Goal: Information Seeking & Learning: Learn about a topic

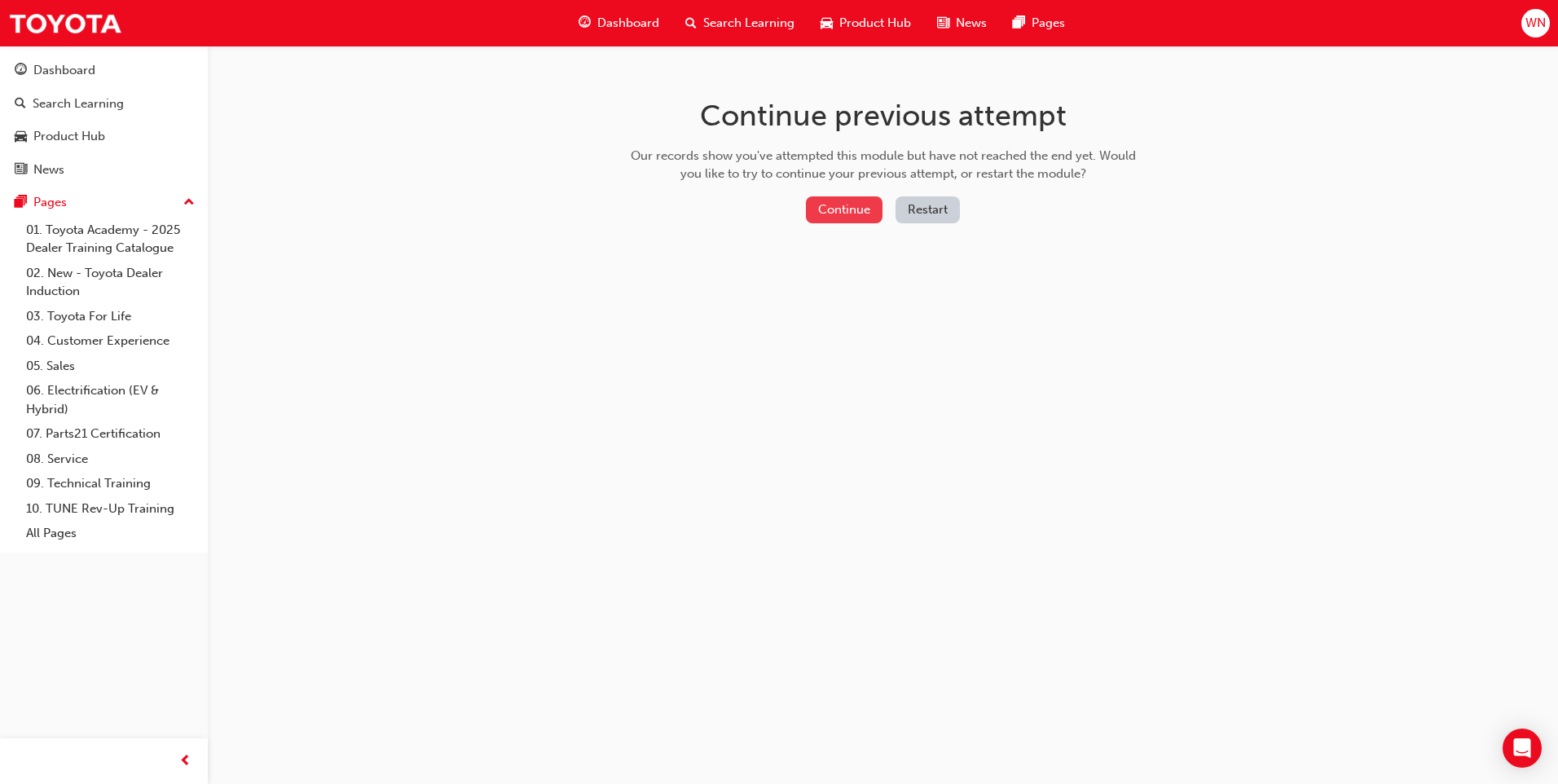
click at [833, 215] on button "Continue" at bounding box center [845, 210] width 77 height 27
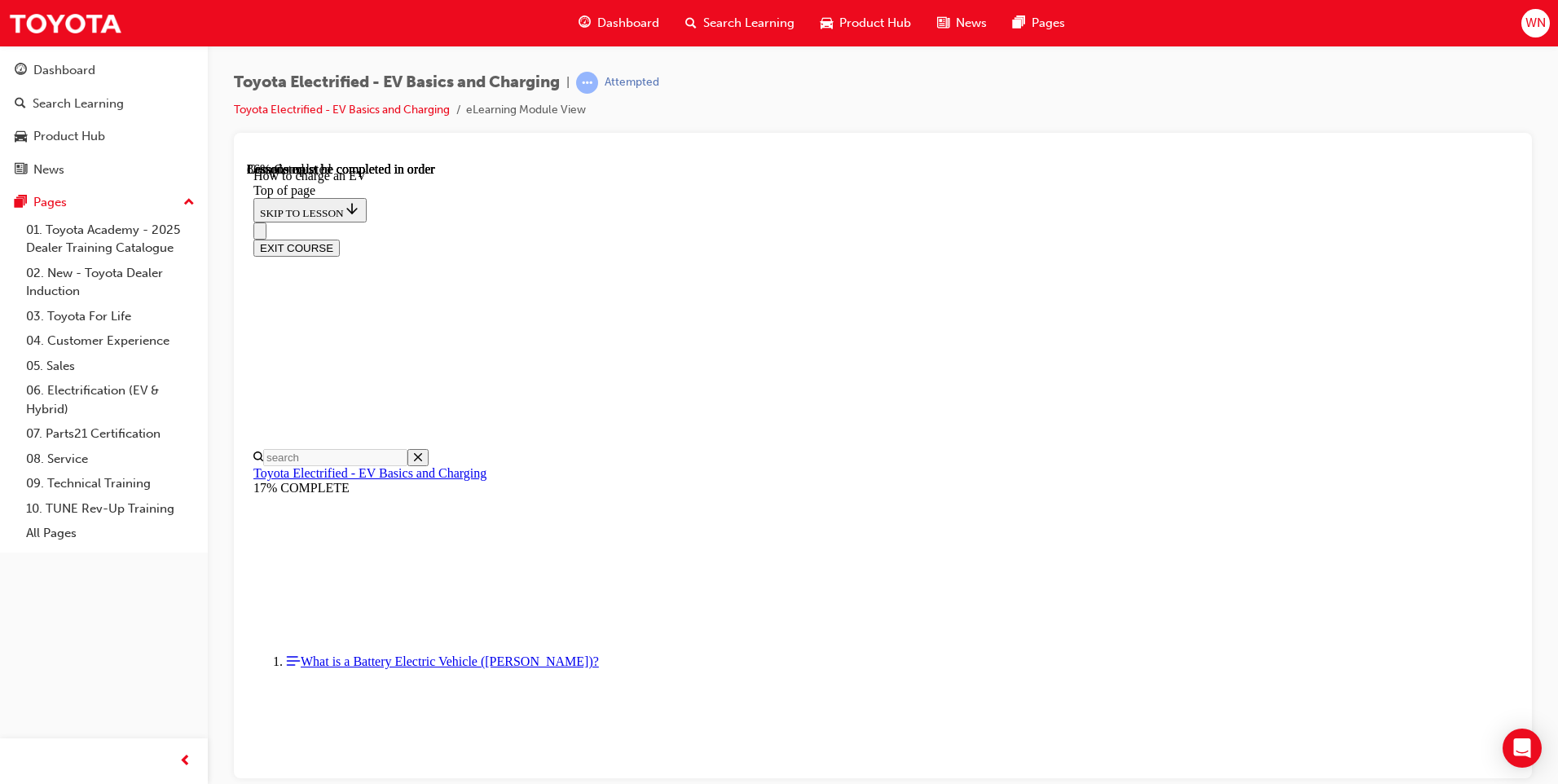
scroll to position [1071, 0]
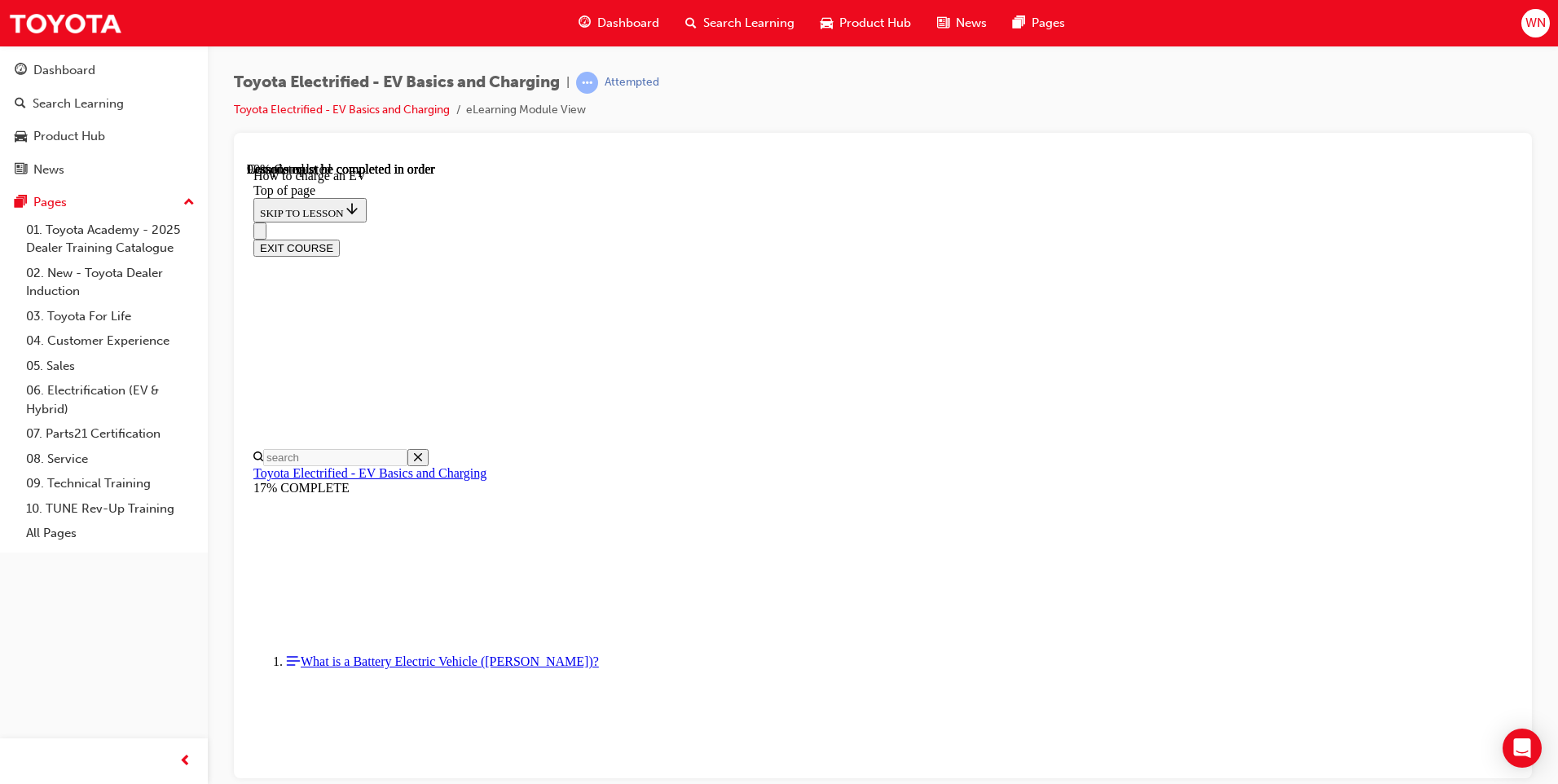
scroll to position [4387, 0]
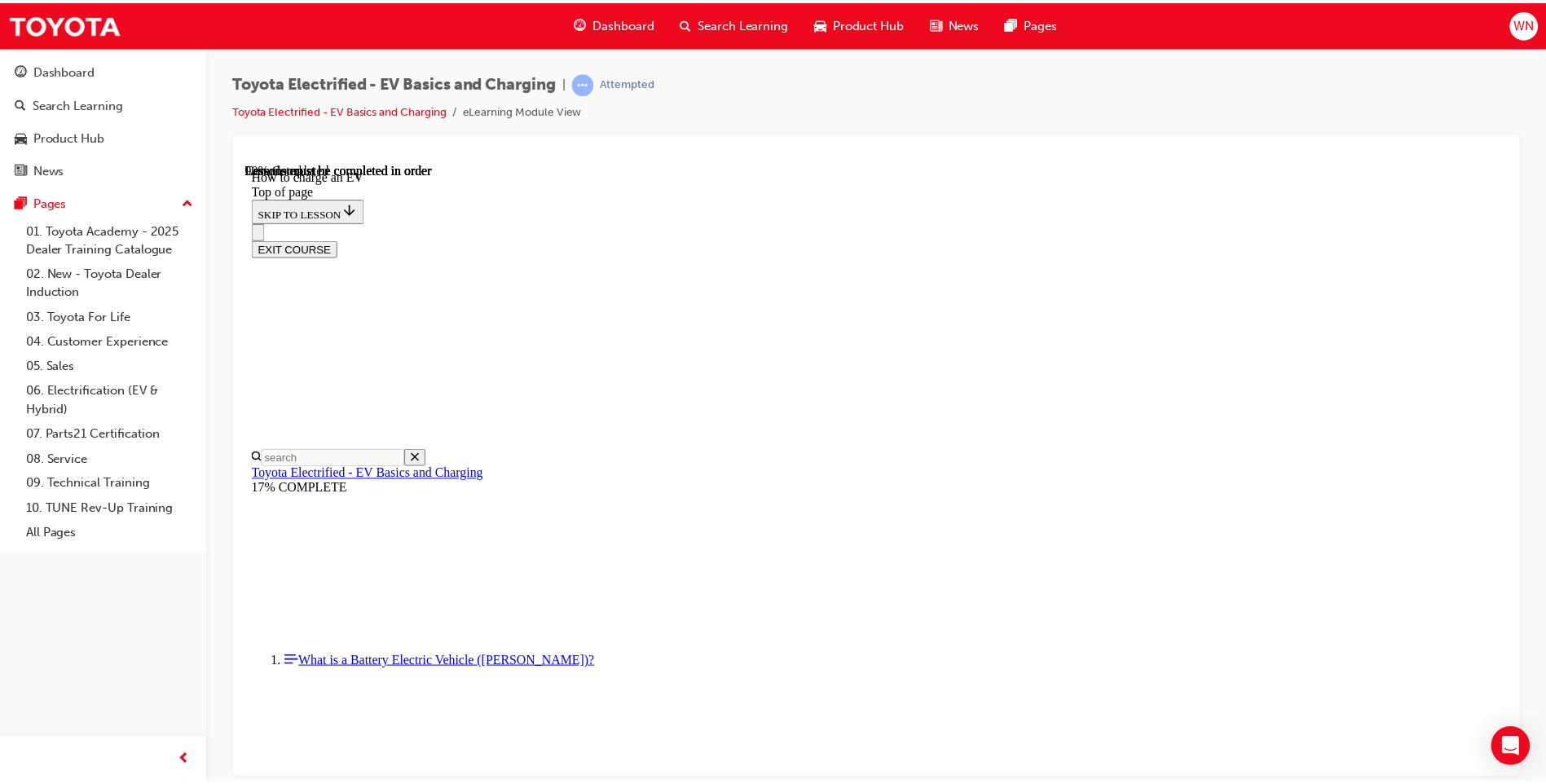
scroll to position [2757, 0]
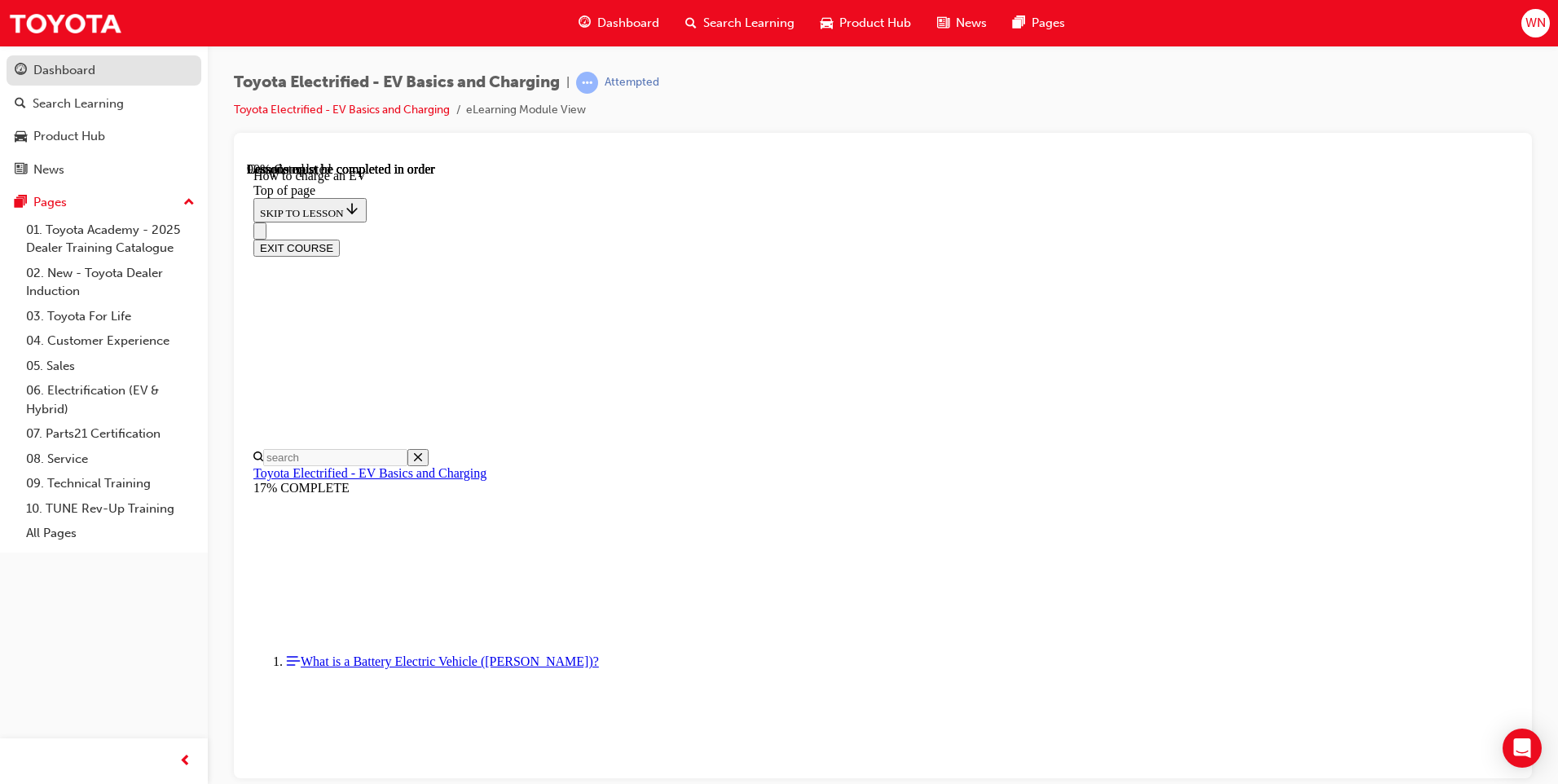
click at [87, 68] on div "Dashboard" at bounding box center [64, 70] width 62 height 18
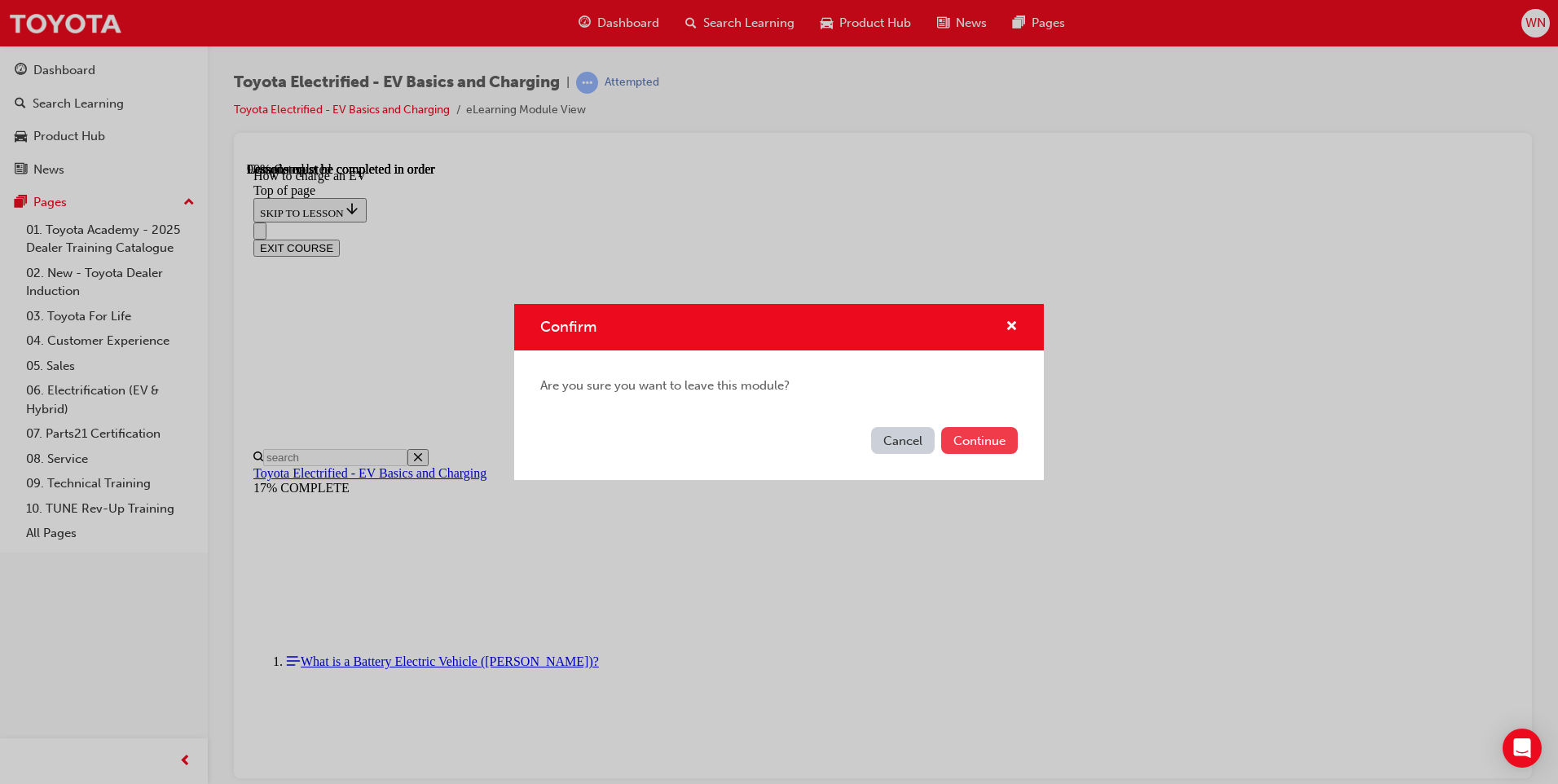
click at [972, 440] on button "Continue" at bounding box center [980, 441] width 77 height 27
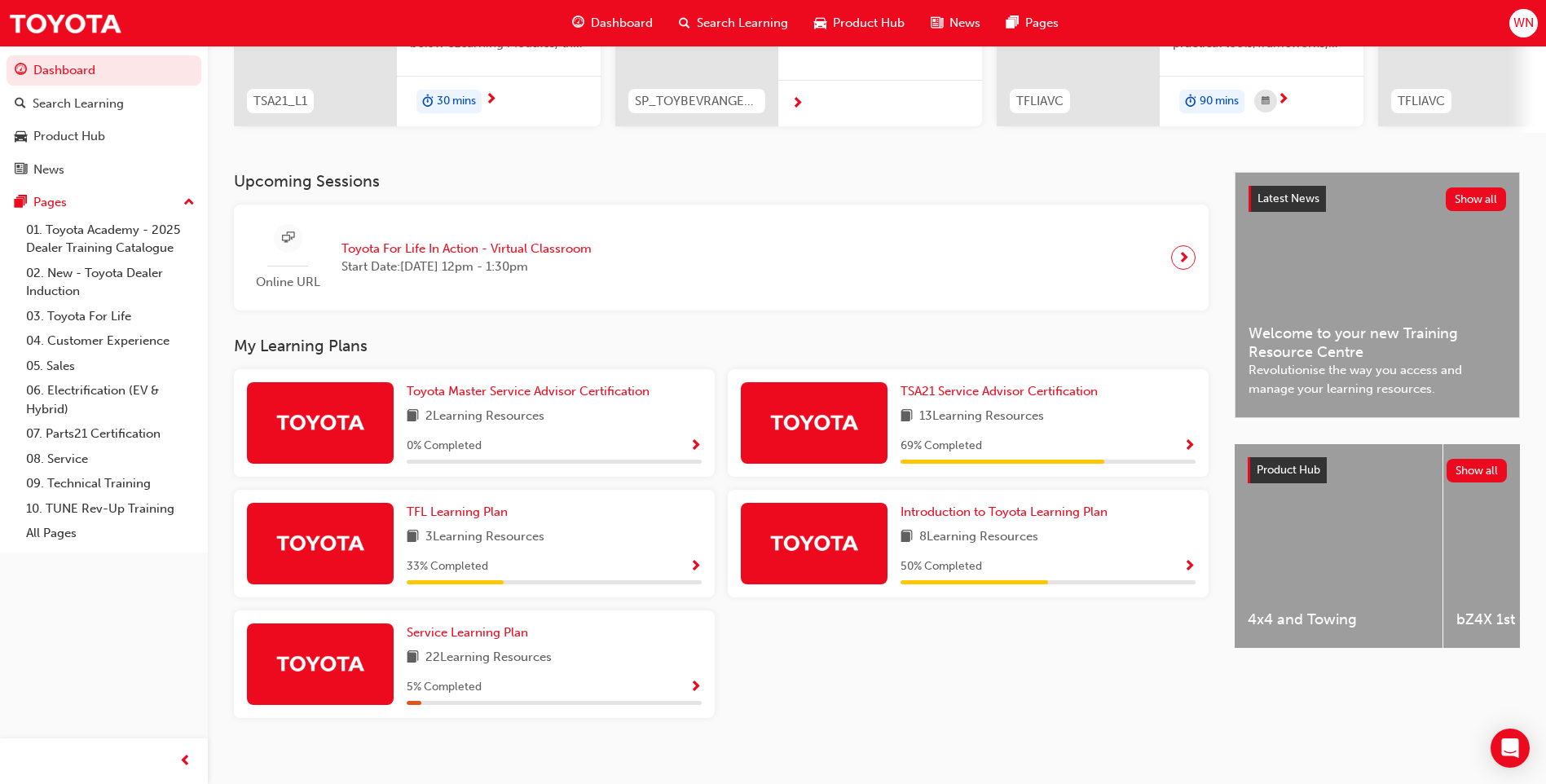
scroll to position [244, 0]
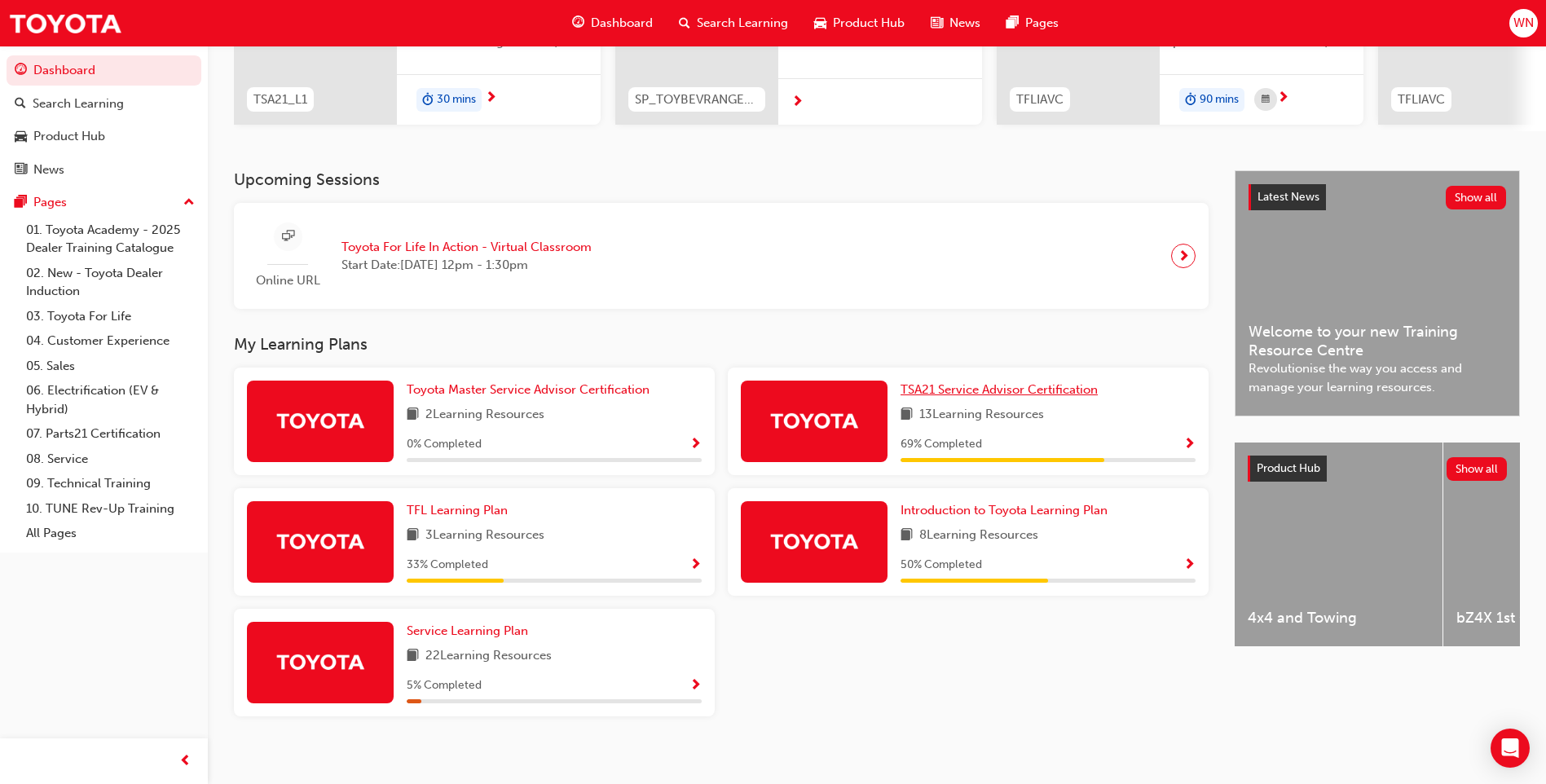
click at [995, 396] on span "TSA21 Service Advisor Certification" at bounding box center [999, 389] width 197 height 14
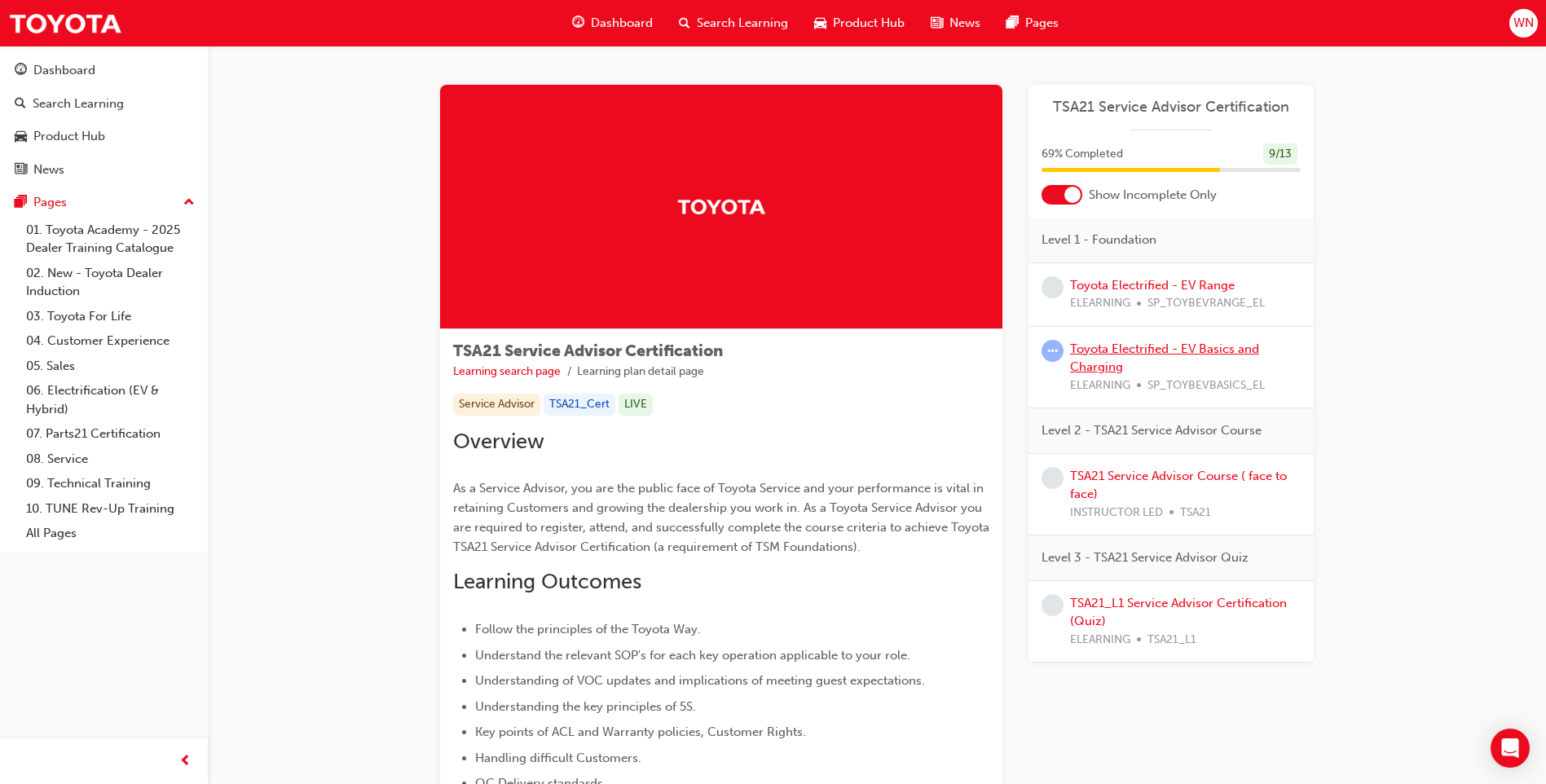
click at [1109, 355] on link "Toyota Electrified - EV Basics and Charging" at bounding box center [1164, 358] width 190 height 34
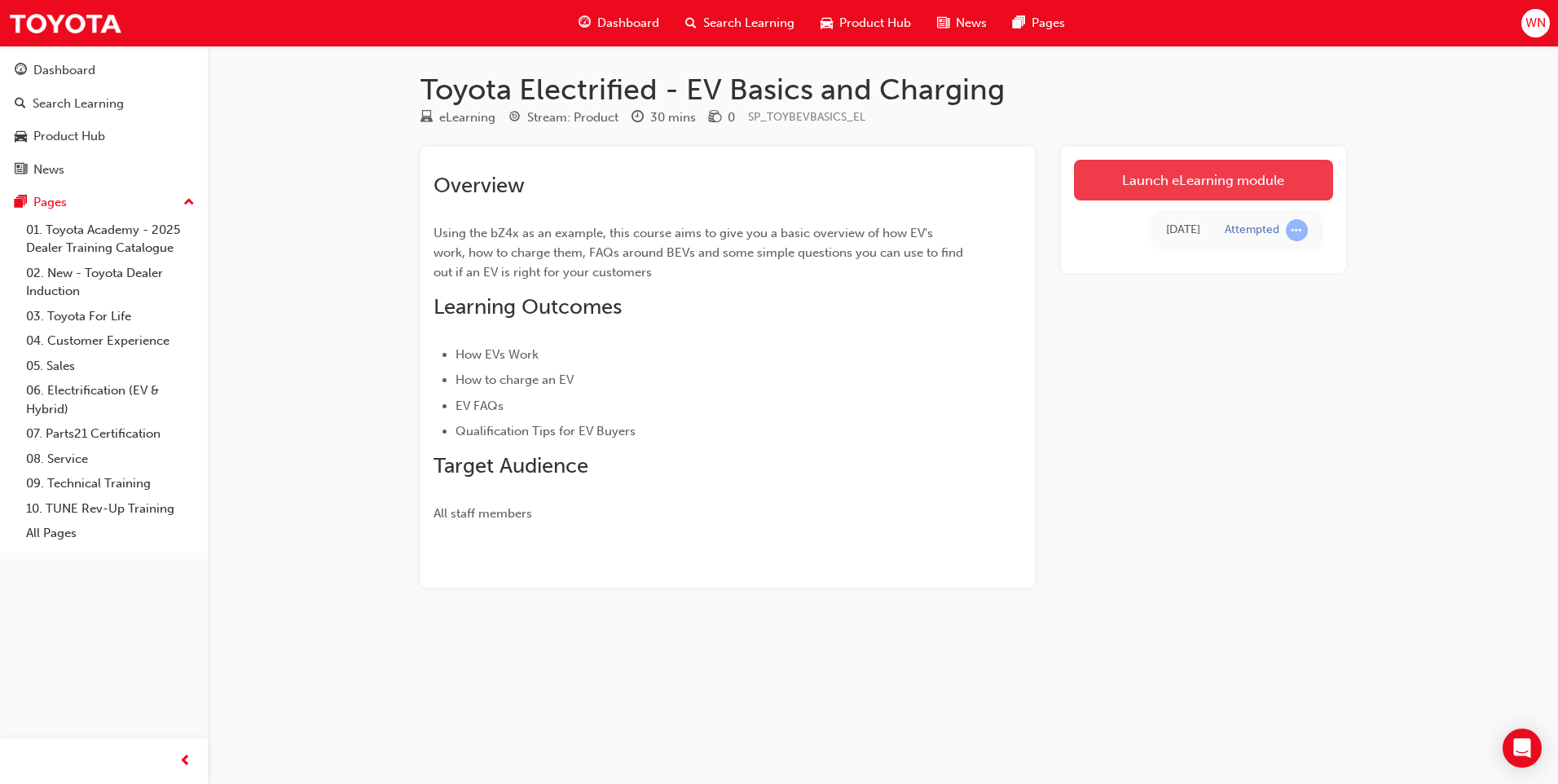
click at [1192, 182] on link "Launch eLearning module" at bounding box center [1203, 180] width 259 height 40
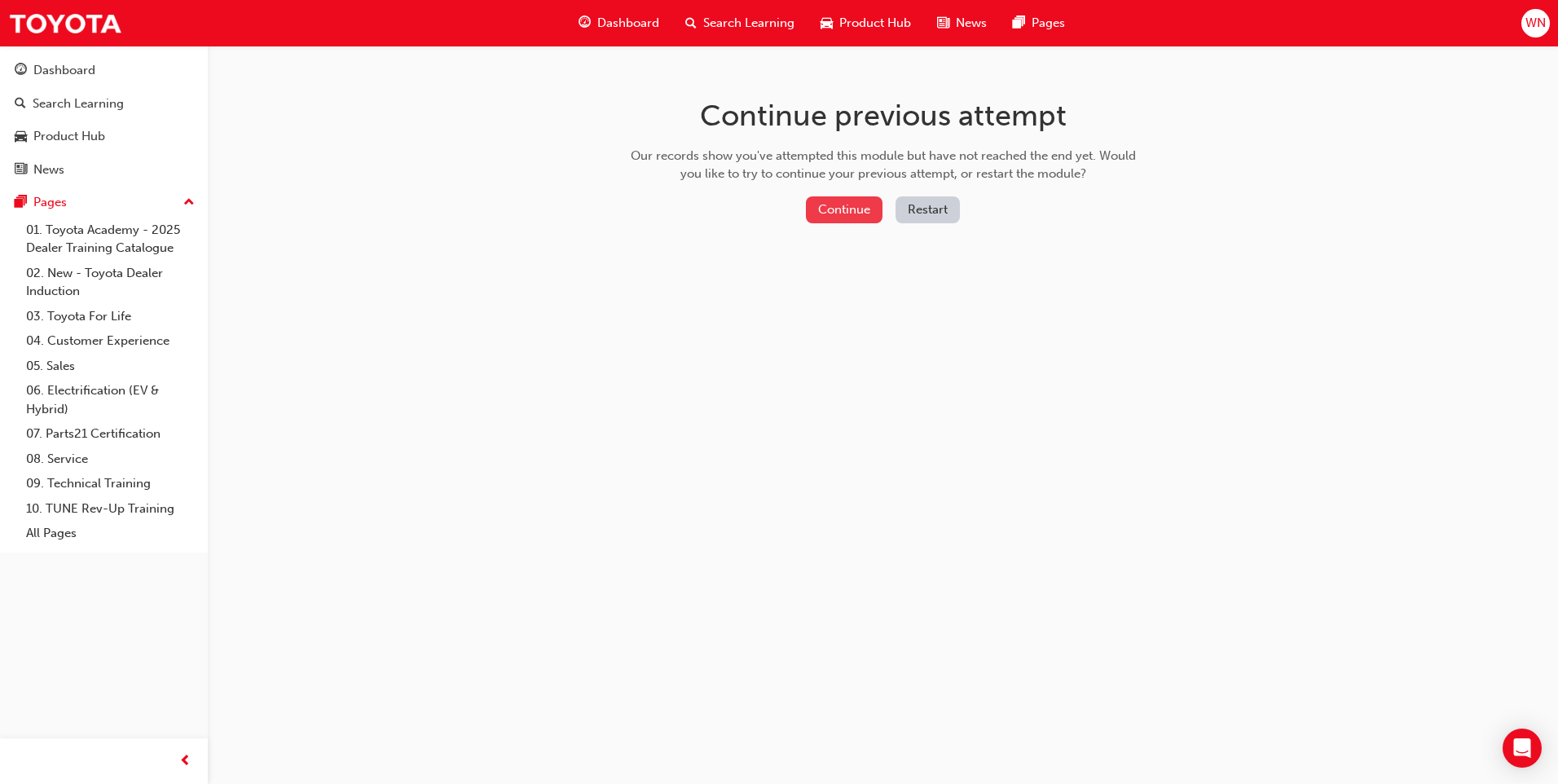
click at [833, 214] on button "Continue" at bounding box center [845, 210] width 77 height 27
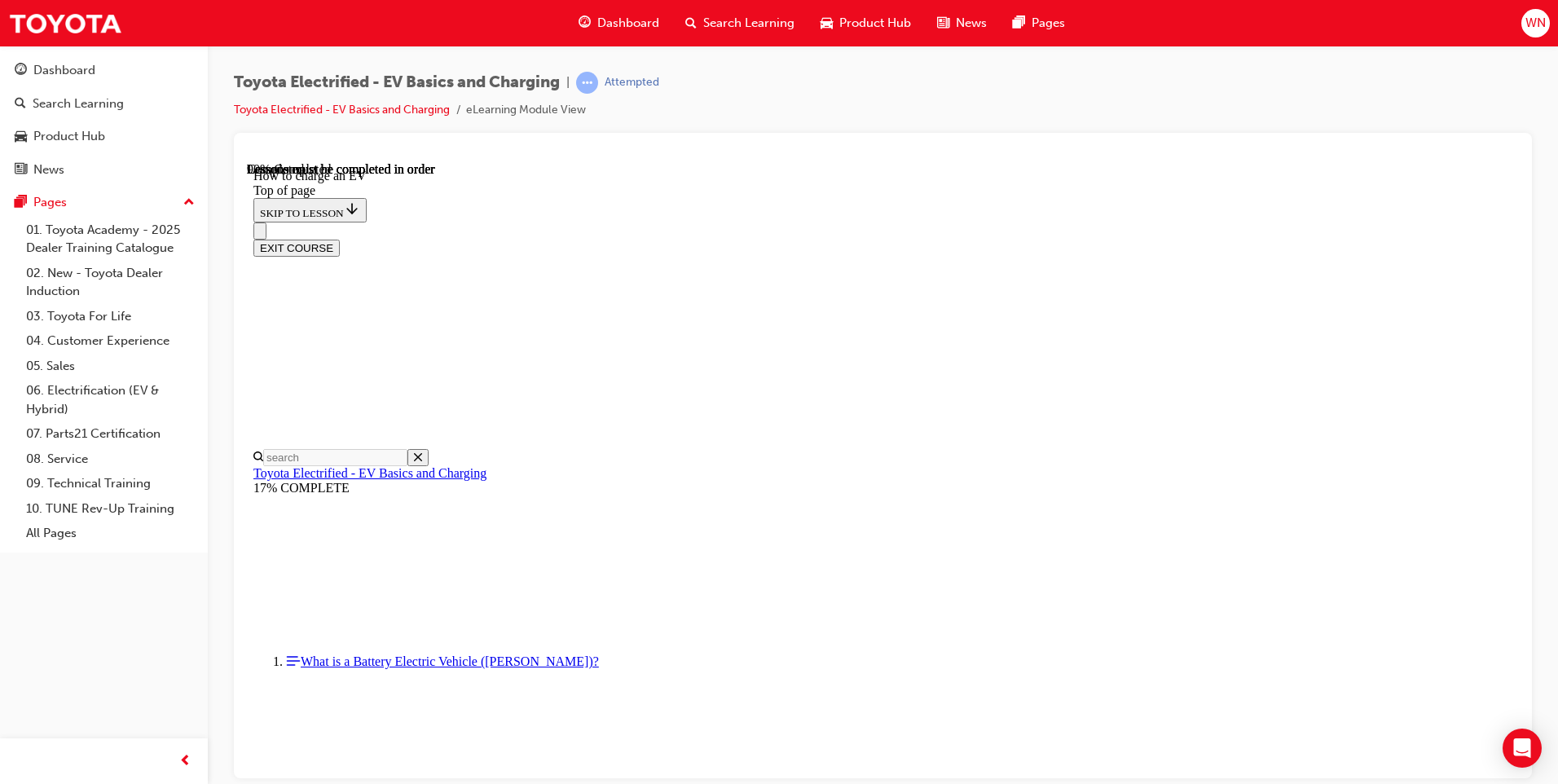
scroll to position [458, 0]
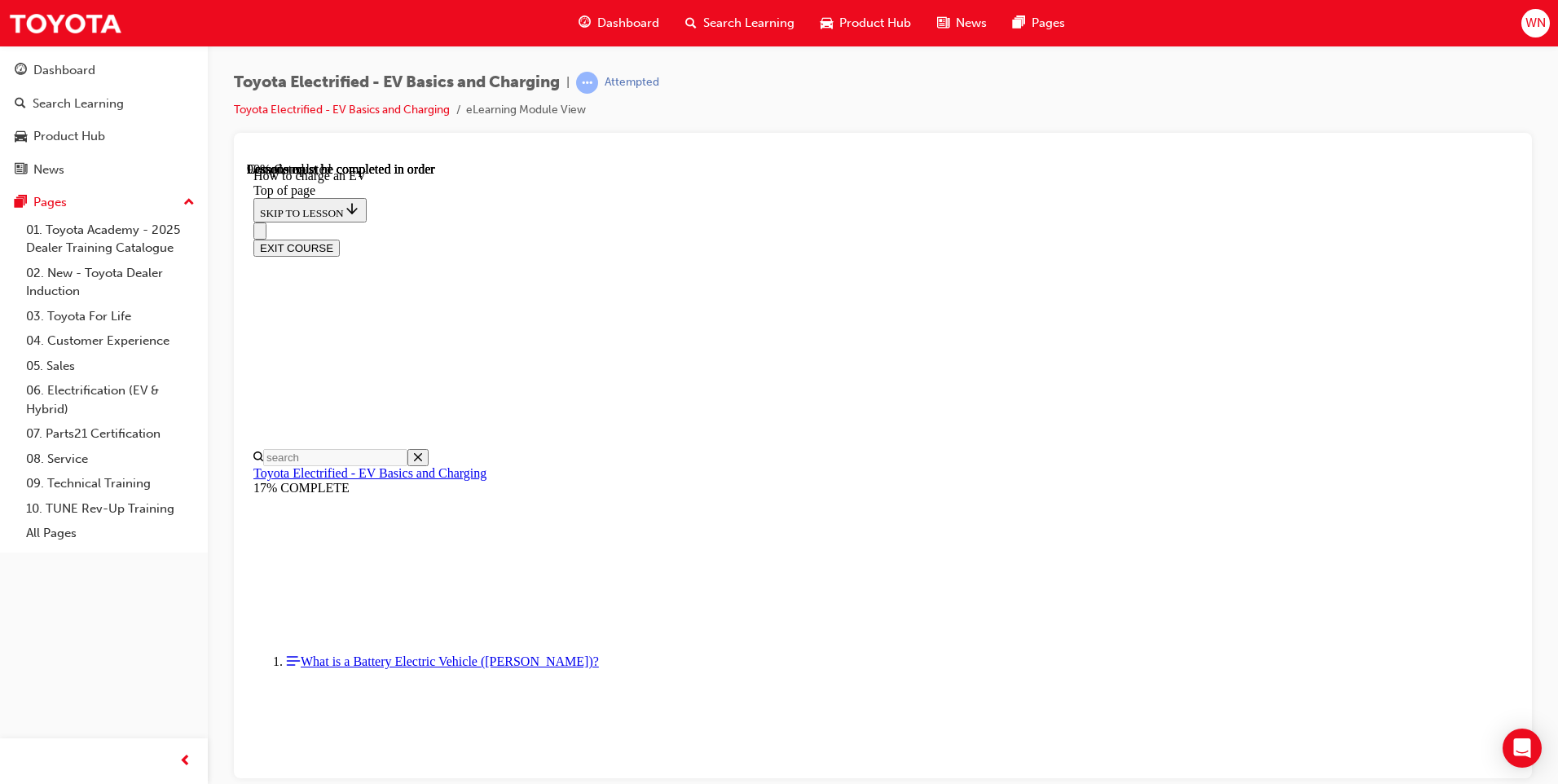
scroll to position [4532, 0]
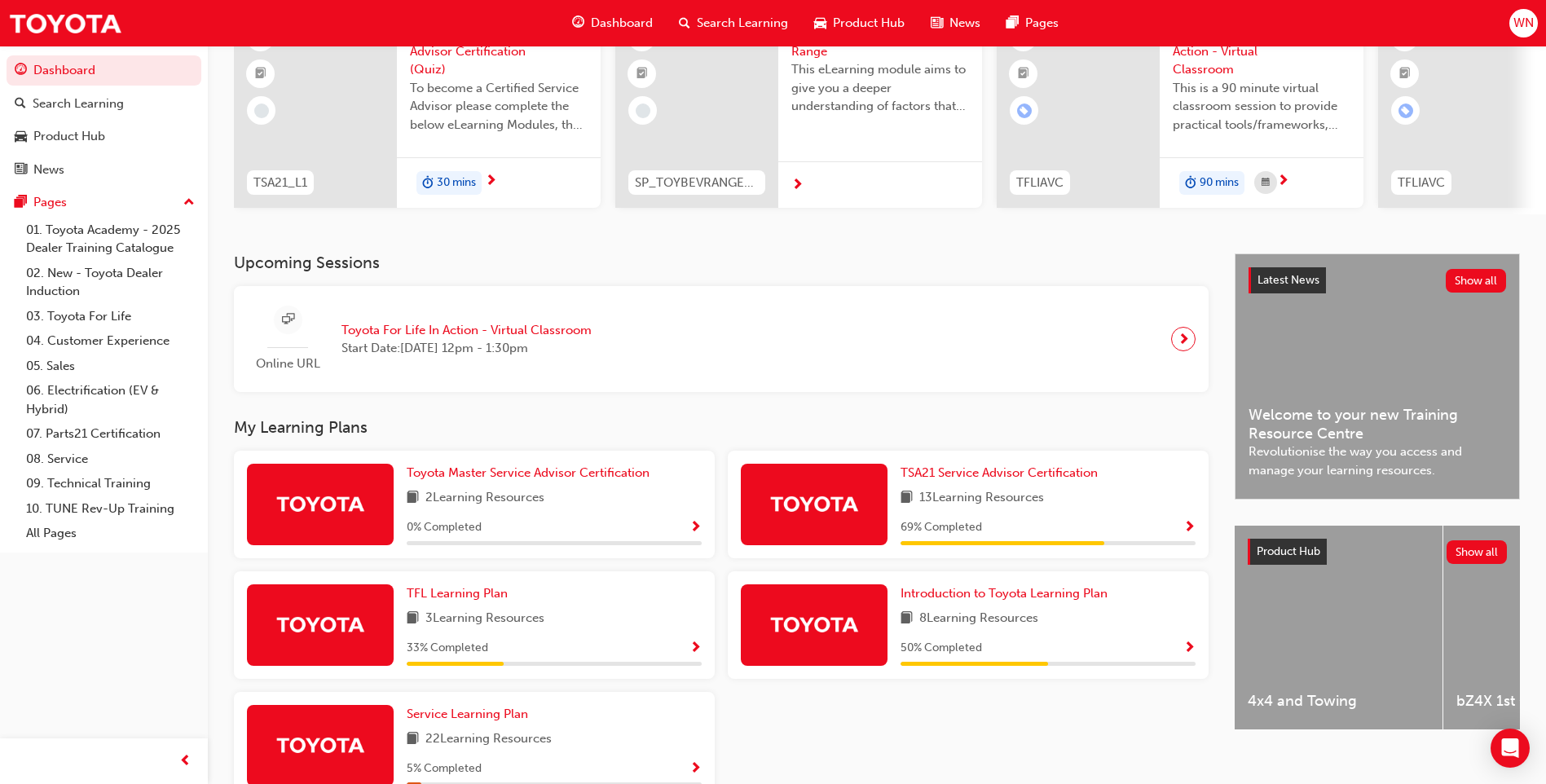
scroll to position [163, 0]
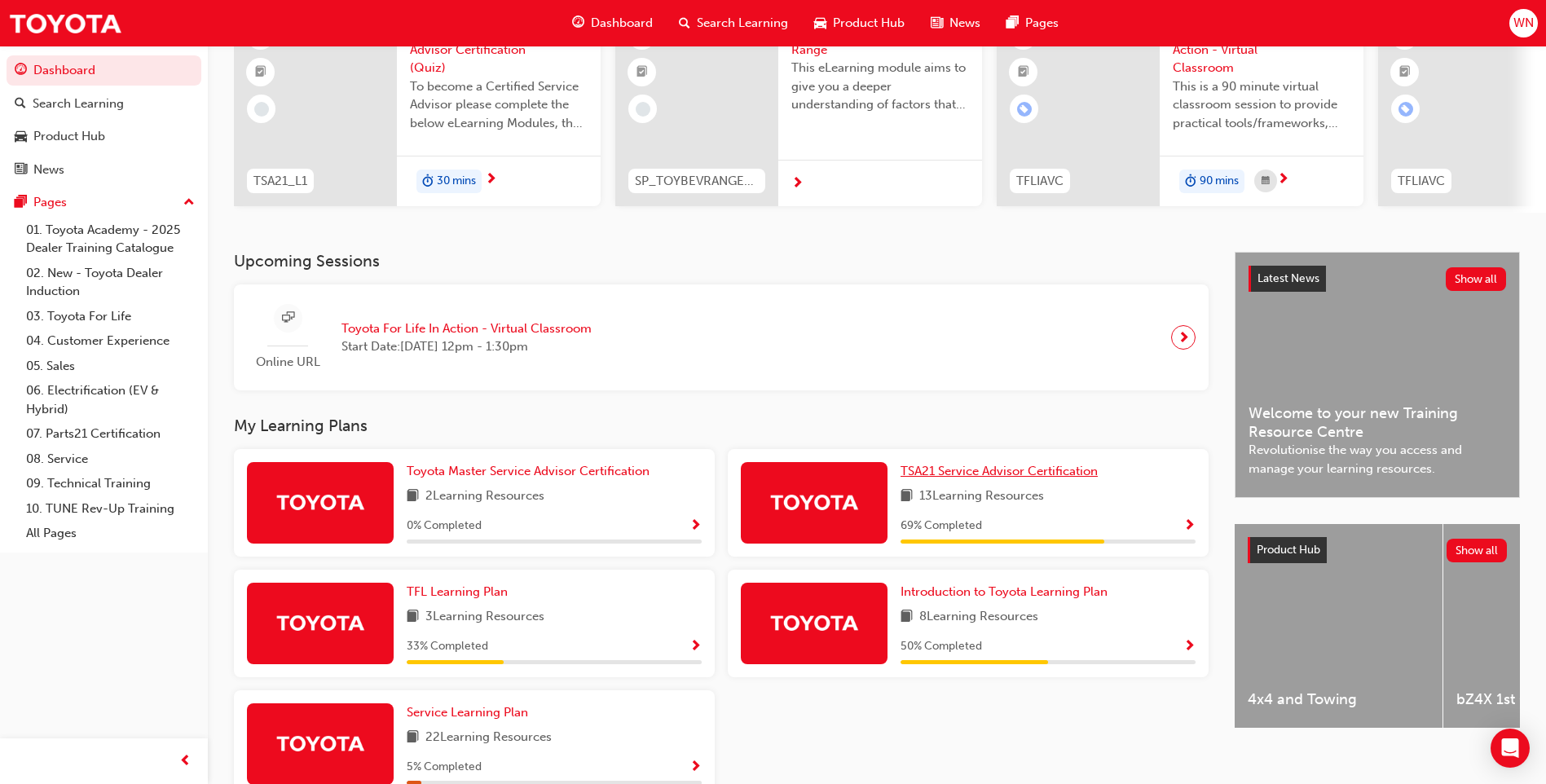
click at [991, 478] on span "TSA21 Service Advisor Certification" at bounding box center [999, 470] width 197 height 14
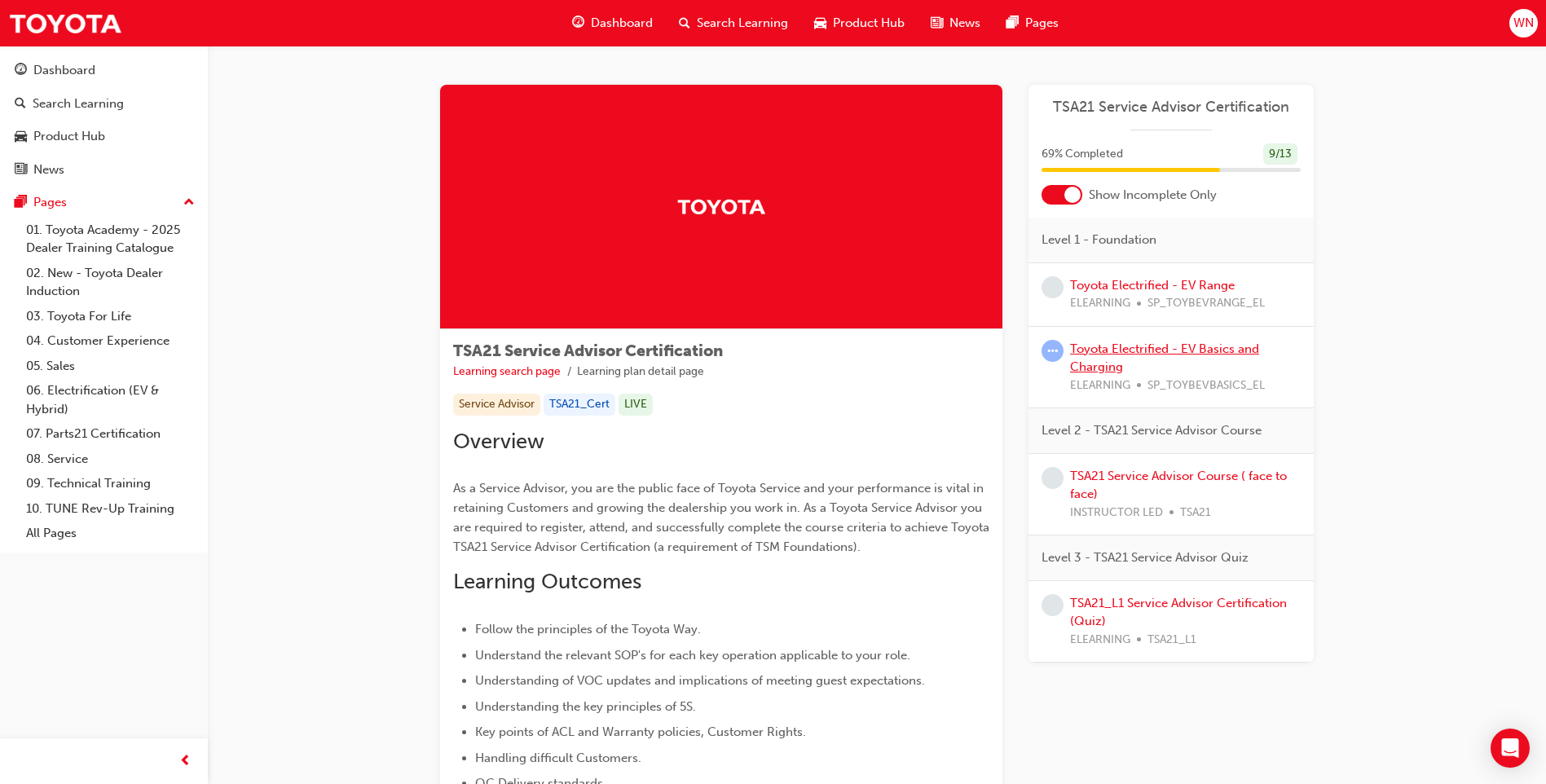
click at [1095, 355] on link "Toyota Electrified - EV Basics and Charging" at bounding box center [1164, 358] width 190 height 34
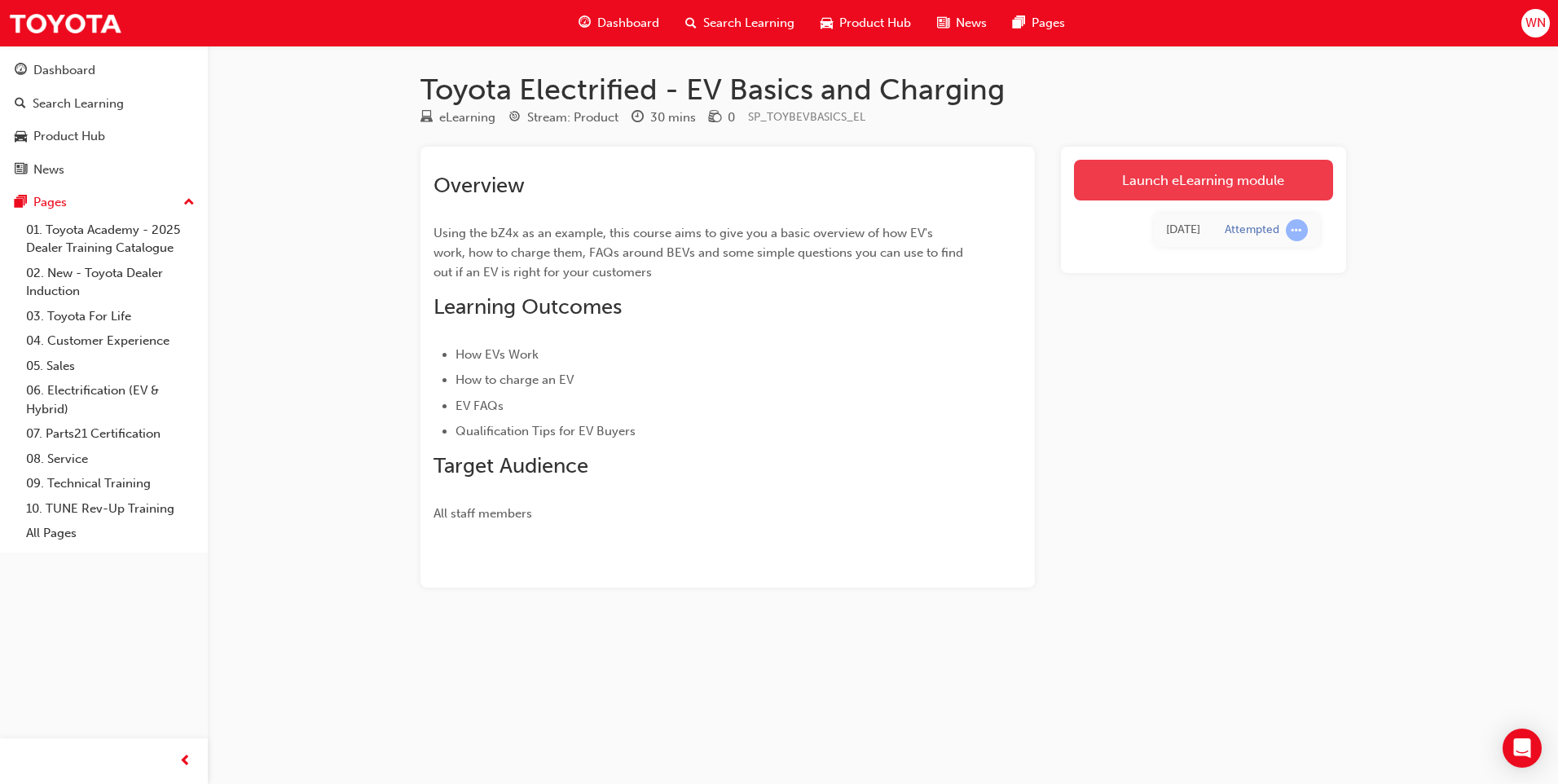
click at [1192, 175] on link "Launch eLearning module" at bounding box center [1203, 180] width 259 height 40
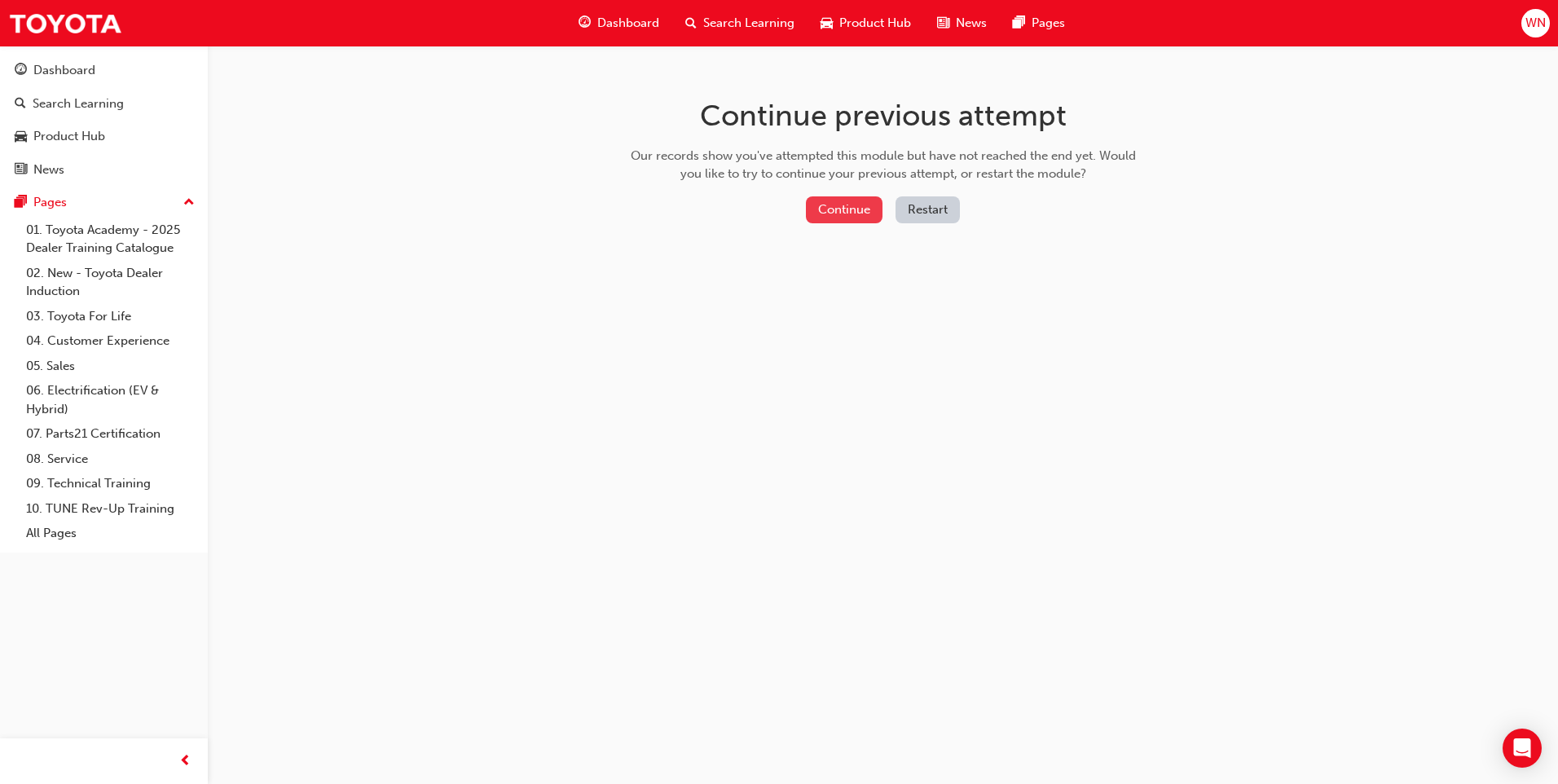
click at [839, 206] on button "Continue" at bounding box center [845, 210] width 77 height 27
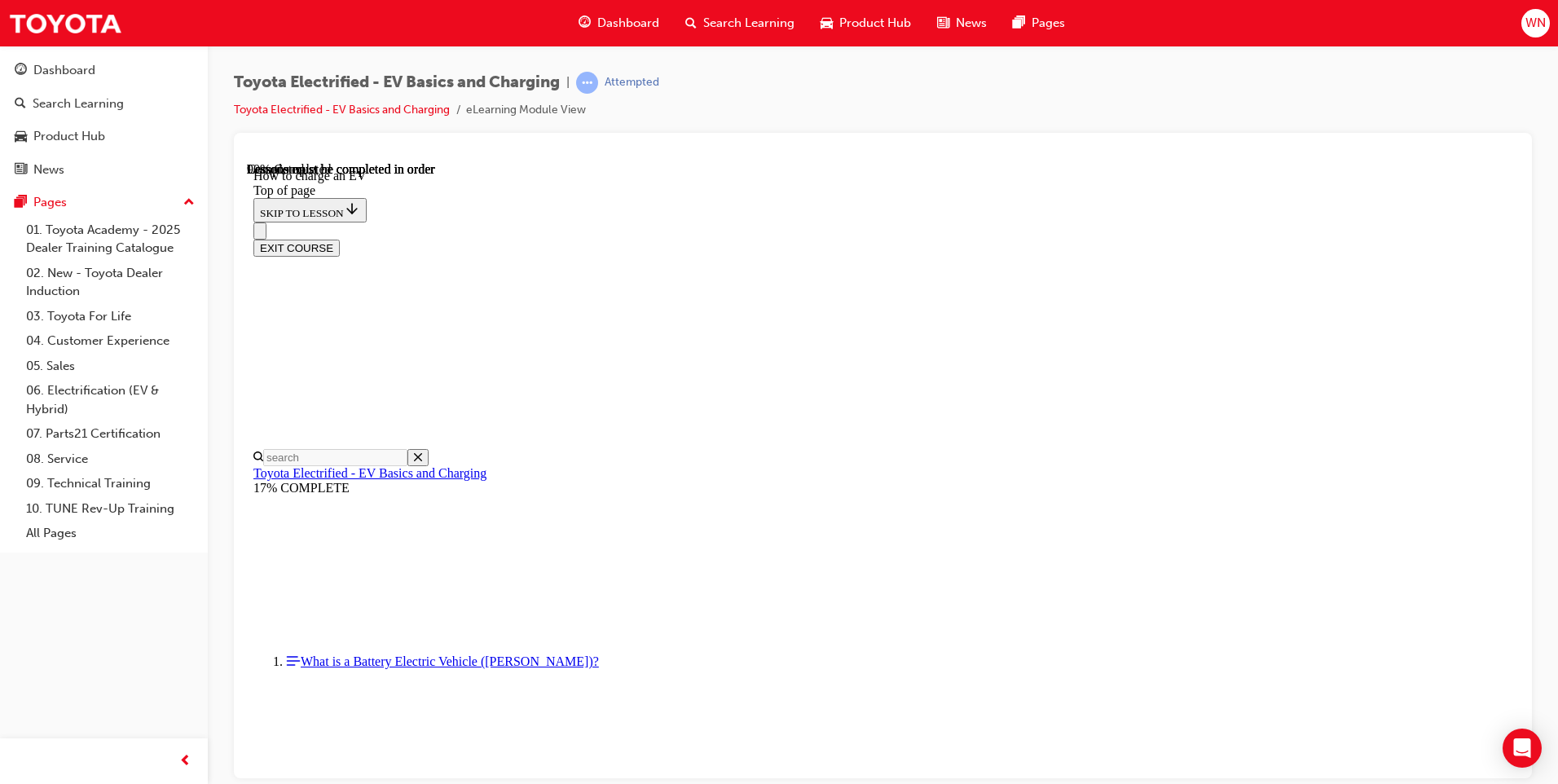
scroll to position [620, 0]
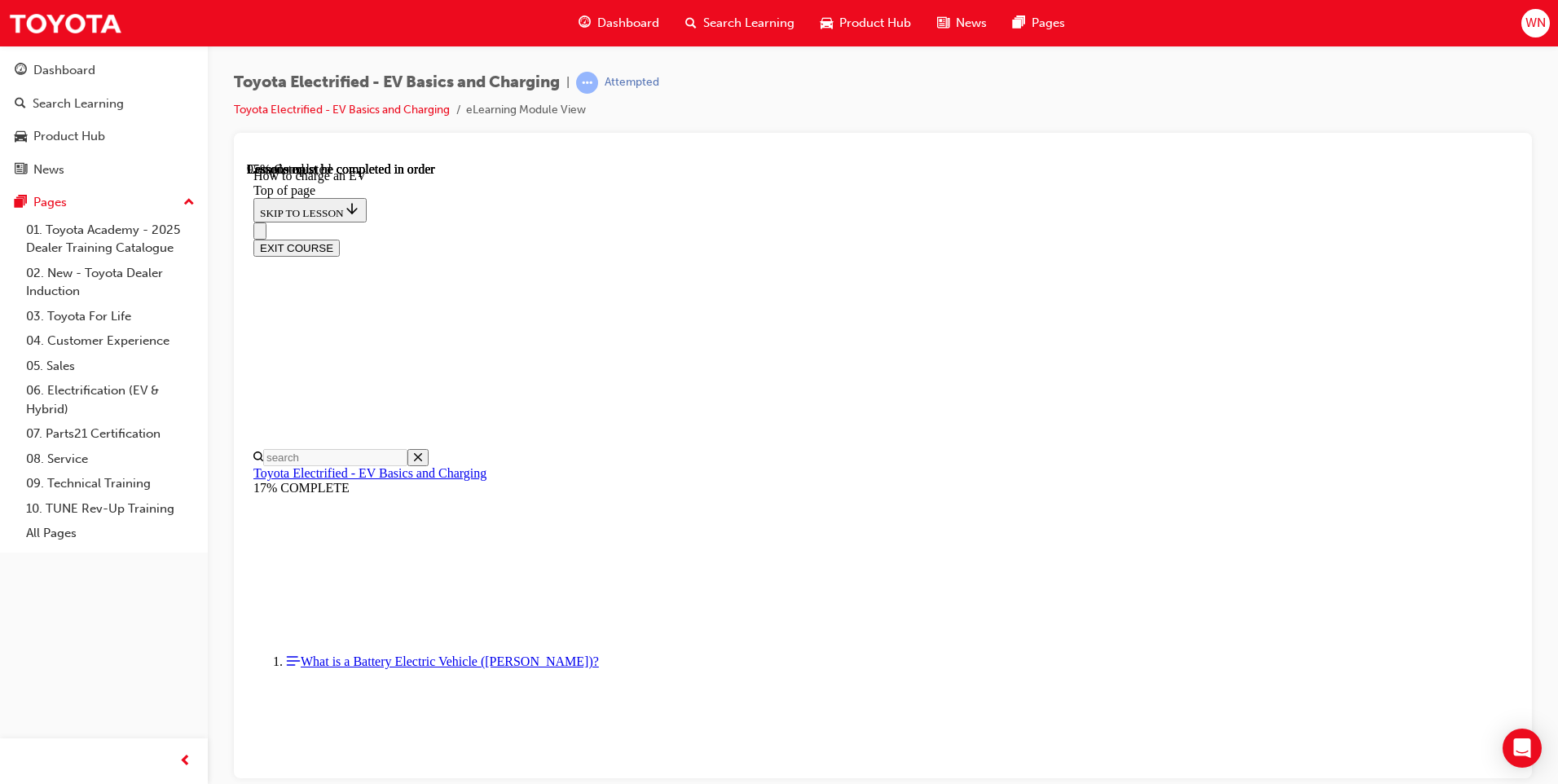
scroll to position [6909, 0]
